Goal: Check status

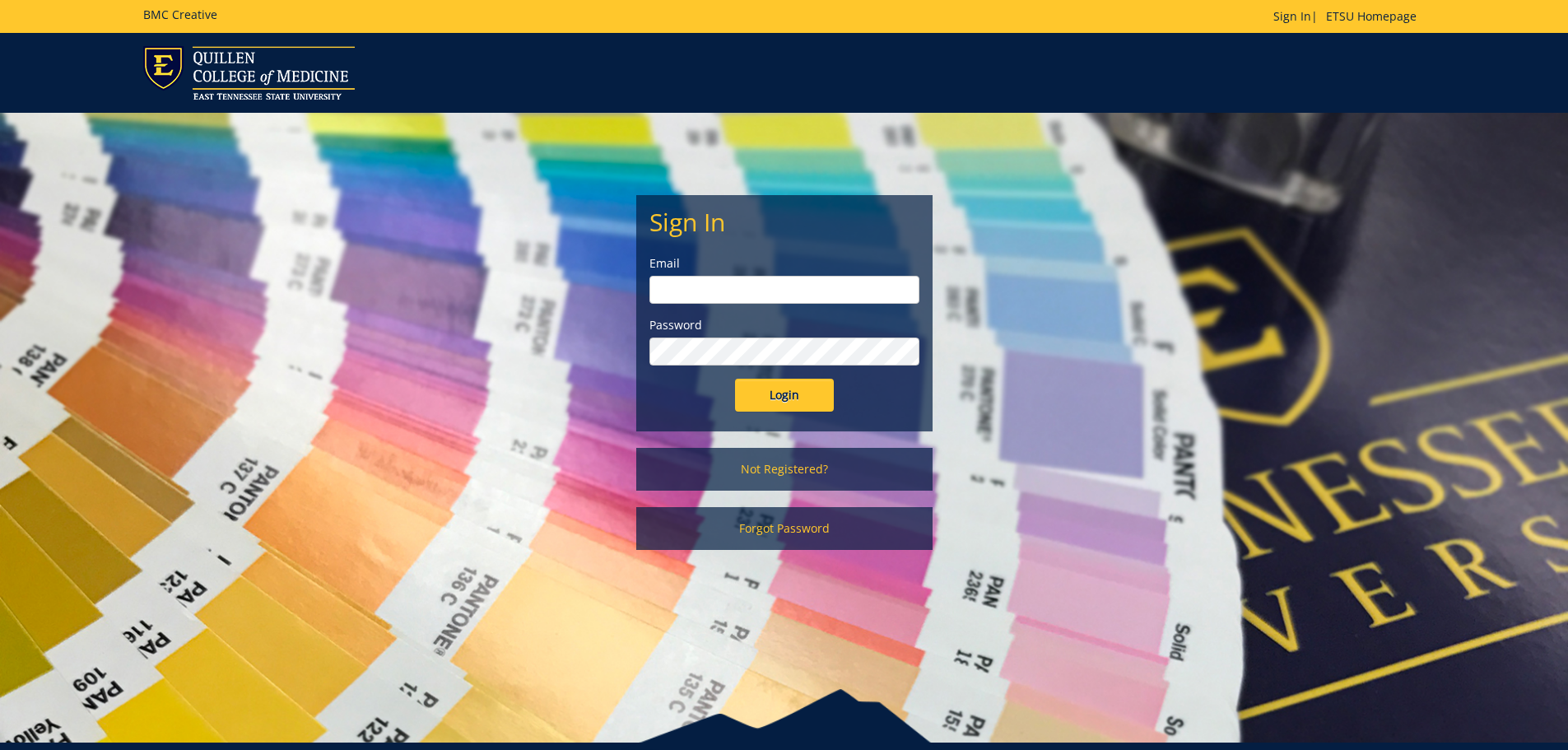
type input "[EMAIL_ADDRESS][DOMAIN_NAME]"
click at [796, 398] on input "Login" at bounding box center [784, 394] width 98 height 32
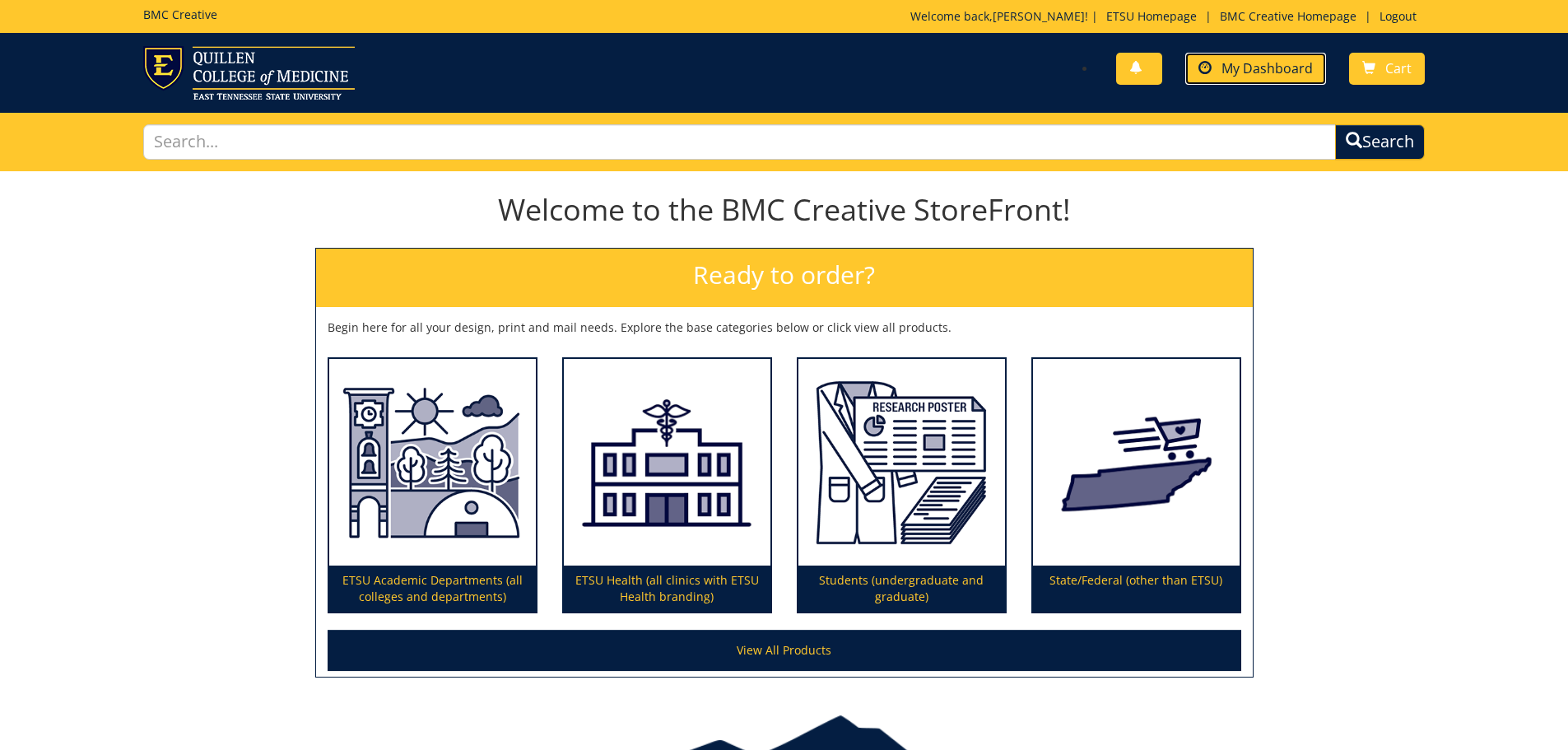
click at [1282, 82] on link "My Dashboard" at bounding box center [1255, 69] width 141 height 32
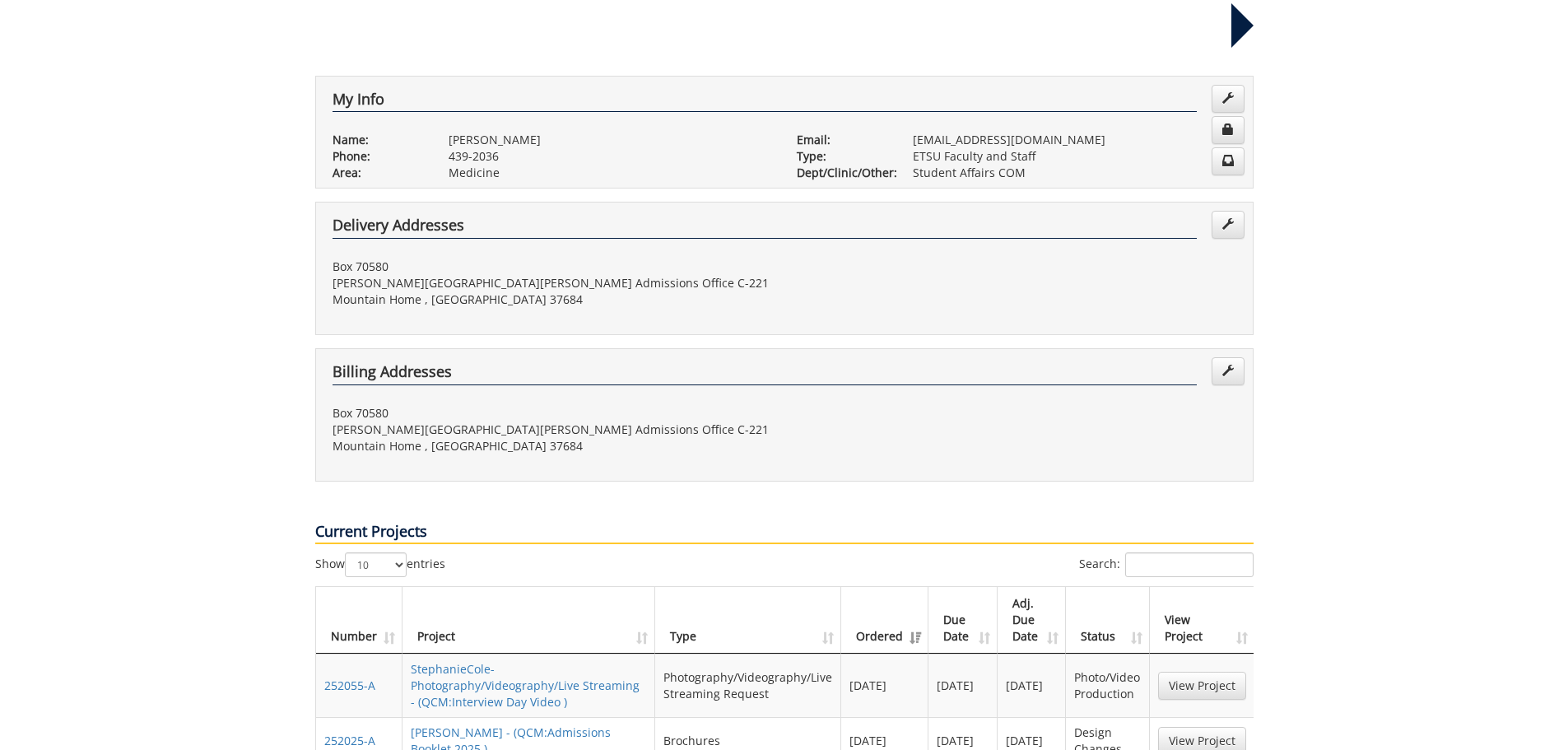
scroll to position [412, 0]
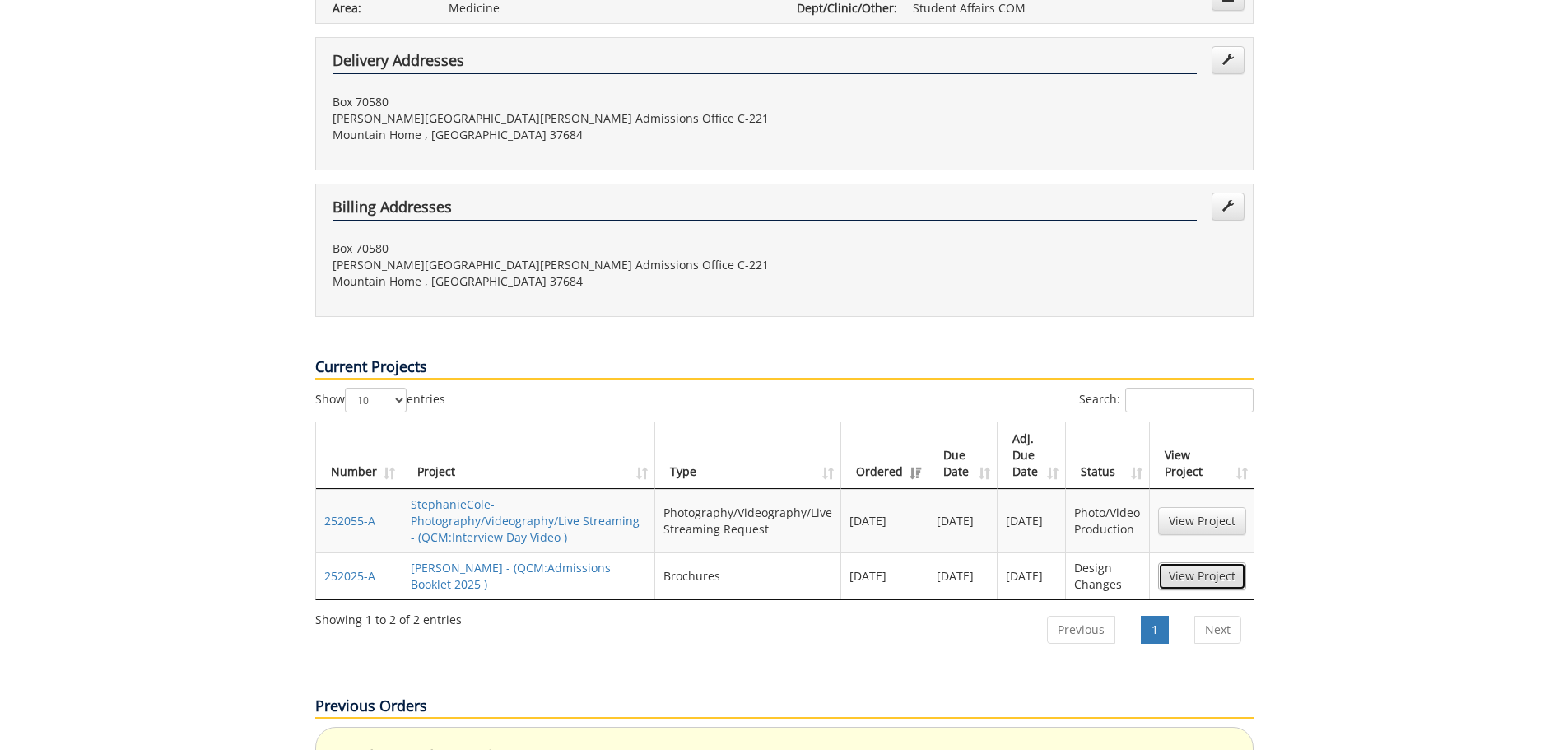
click at [1201, 562] on link "View Project" at bounding box center [1202, 576] width 88 height 28
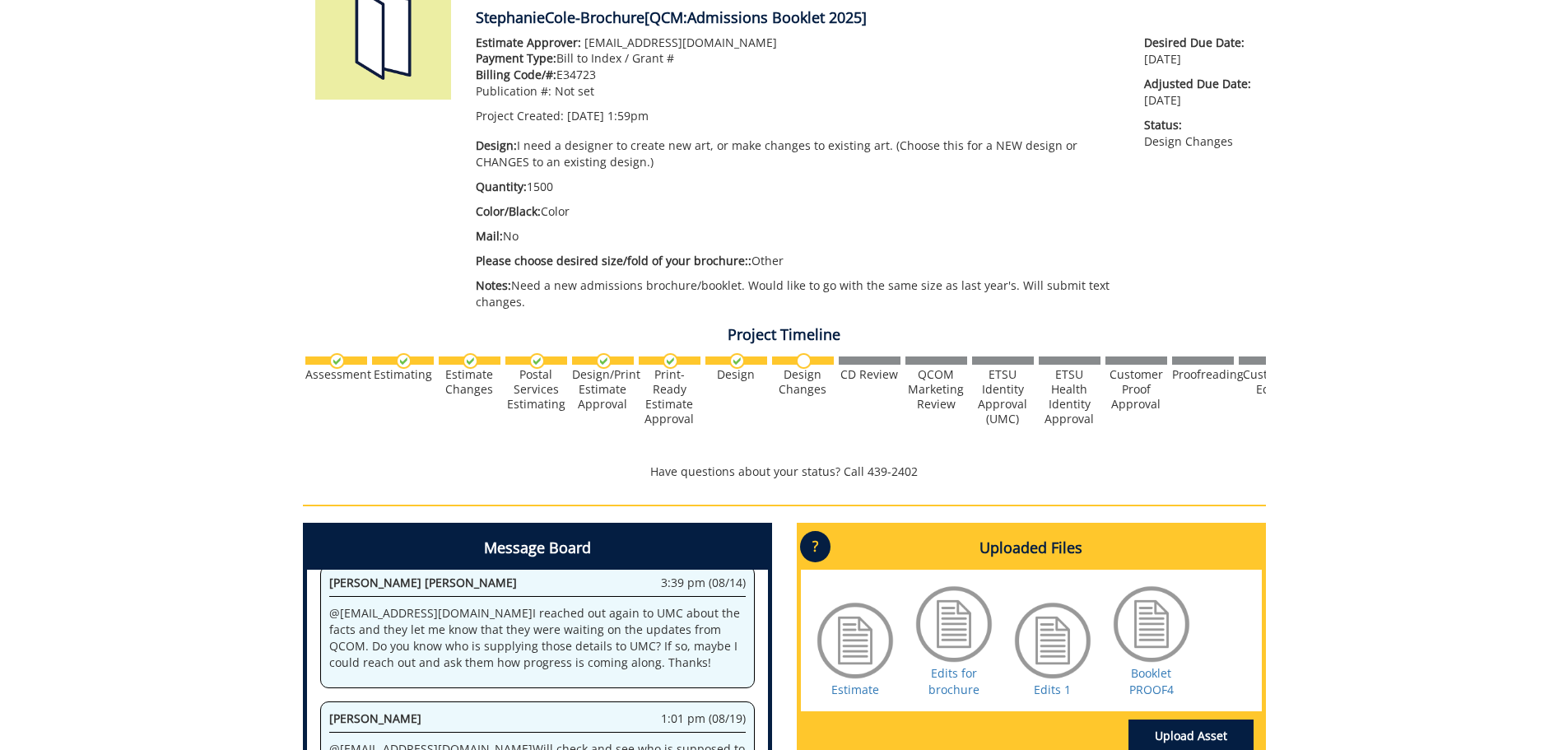
scroll to position [412, 0]
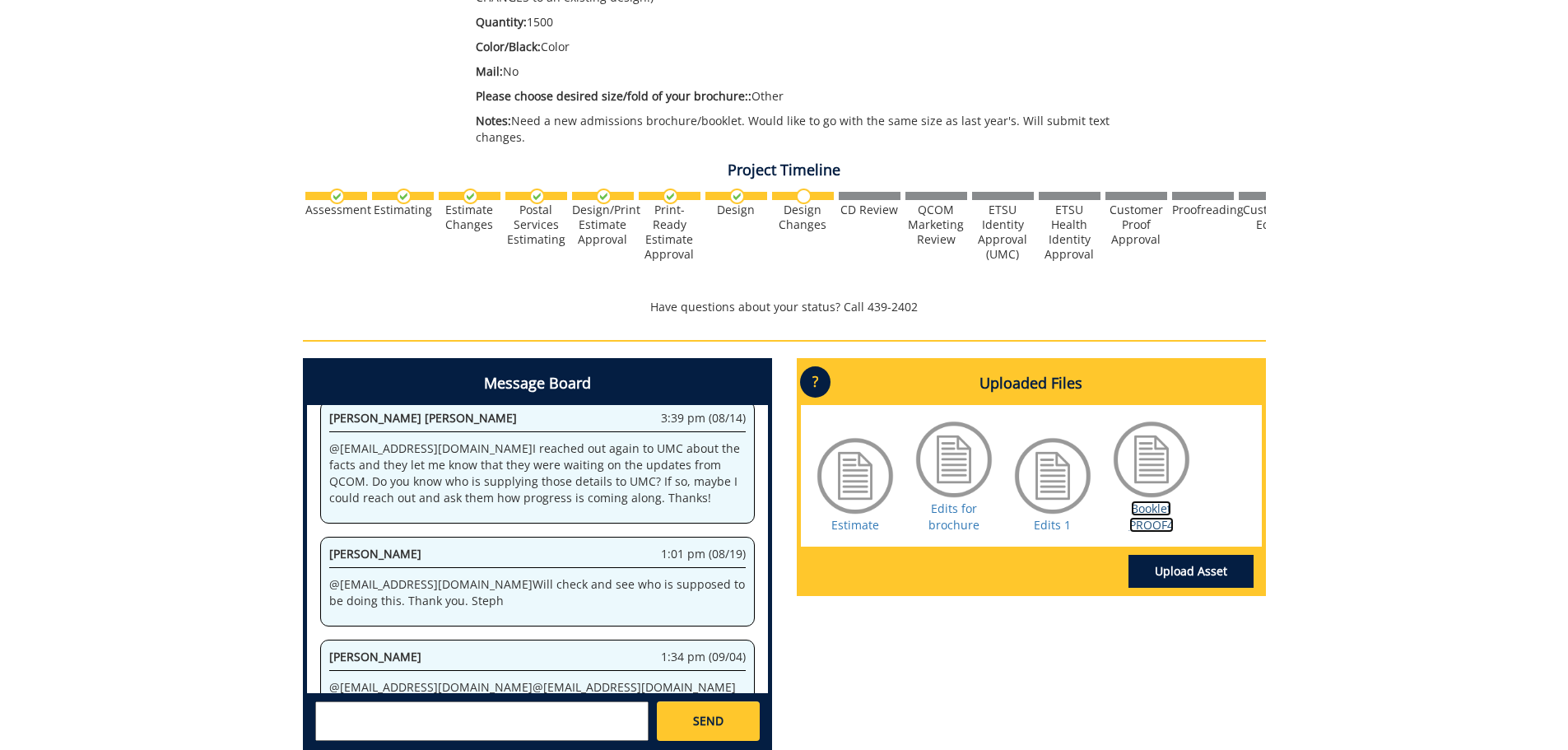
click at [1152, 527] on link "Booklet PROOF4" at bounding box center [1151, 516] width 44 height 32
